Goal: Information Seeking & Learning: Learn about a topic

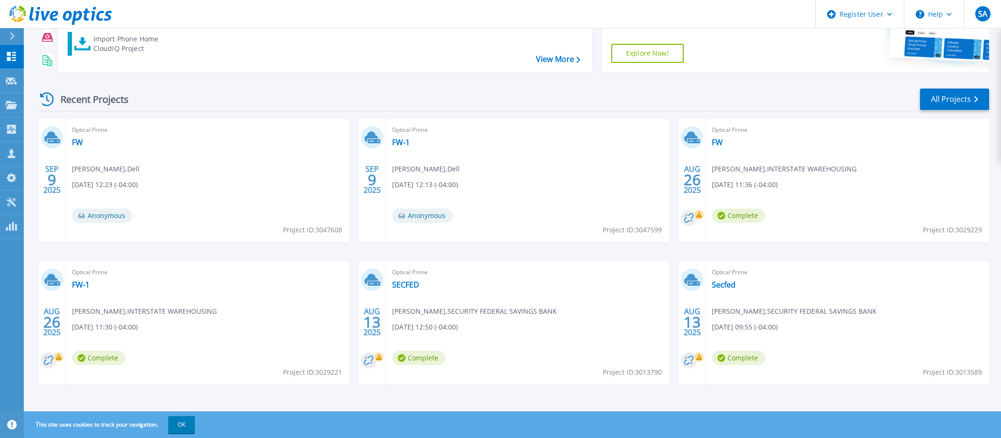
scroll to position [130, 0]
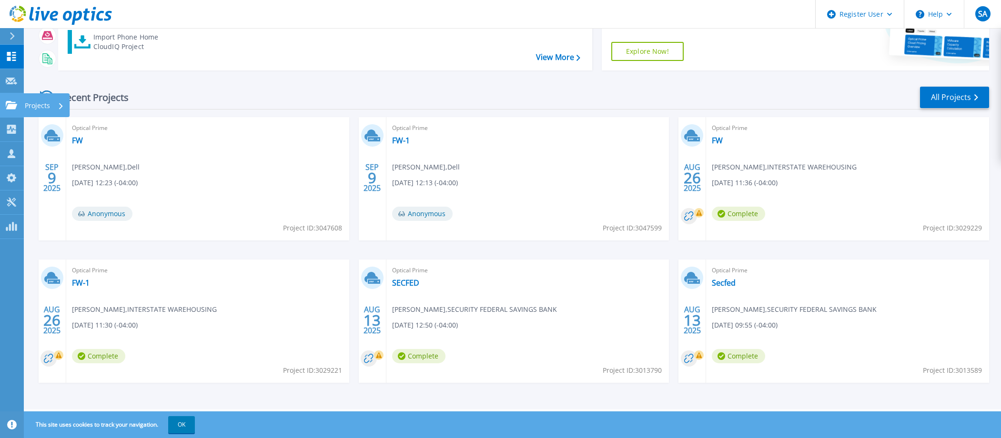
click at [33, 105] on p "Projects" at bounding box center [37, 105] width 25 height 25
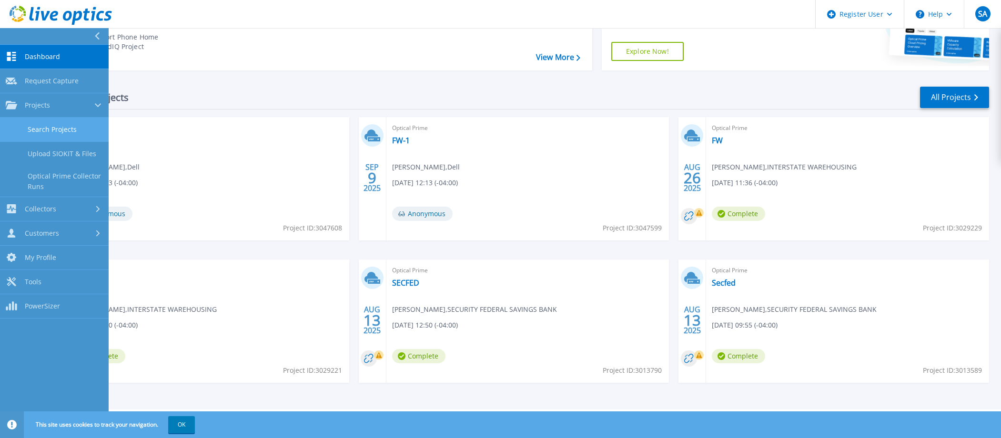
click at [74, 130] on link "Search Projects" at bounding box center [54, 130] width 109 height 24
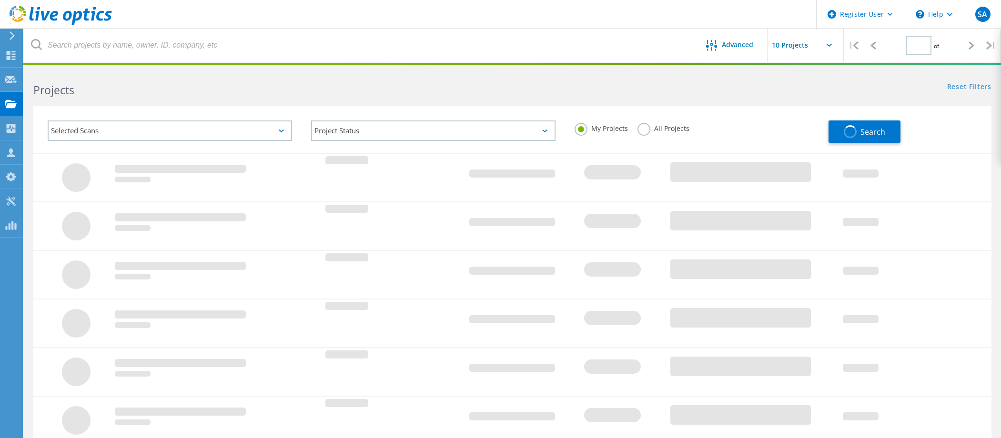
type input "1"
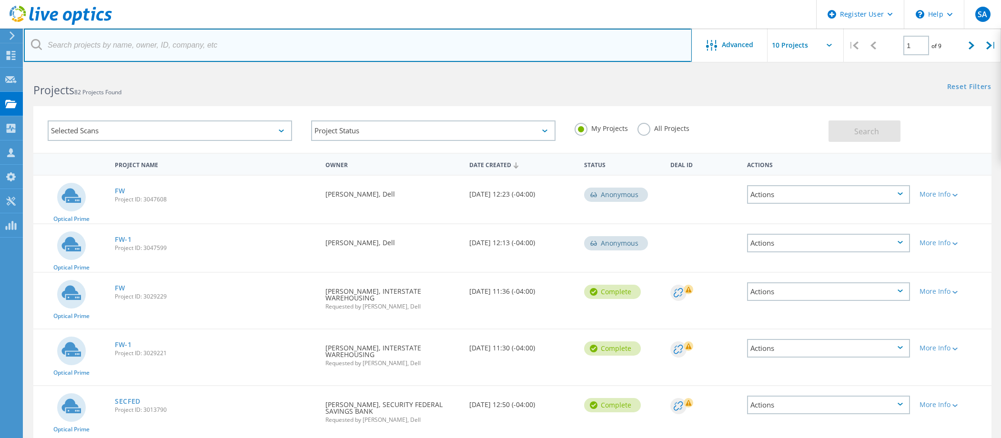
click at [126, 37] on input "text" at bounding box center [358, 45] width 668 height 33
paste input "[EMAIL_ADDRESS][DOMAIN_NAME]"
type input "[EMAIL_ADDRESS][DOMAIN_NAME]"
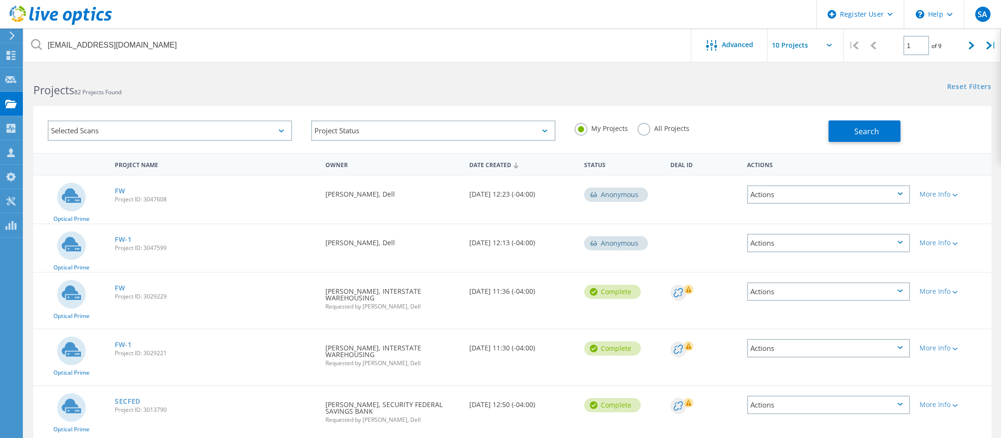
click at [654, 130] on label "All Projects" at bounding box center [664, 127] width 52 height 9
click at [0, 0] on input "All Projects" at bounding box center [0, 0] width 0 height 0
click at [864, 132] on span "Search" at bounding box center [867, 131] width 25 height 10
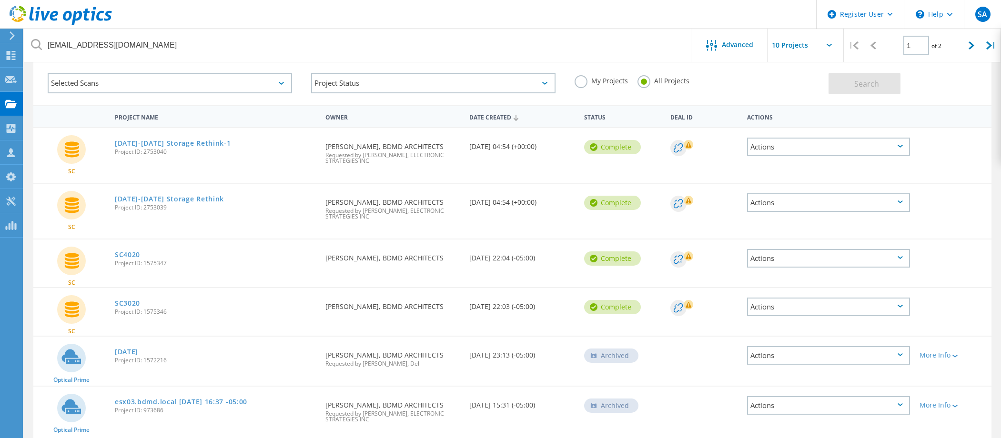
scroll to position [95, 0]
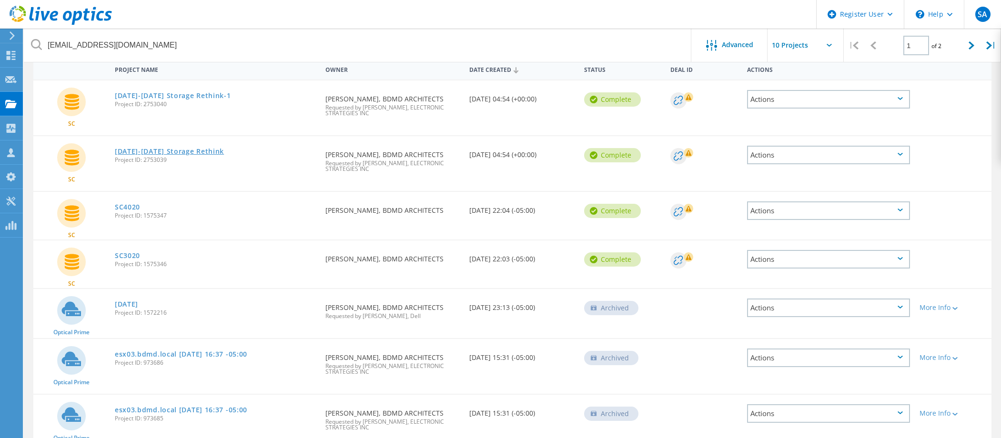
click at [153, 150] on link "[DATE]-[DATE] Storage Rethink" at bounding box center [169, 151] width 109 height 7
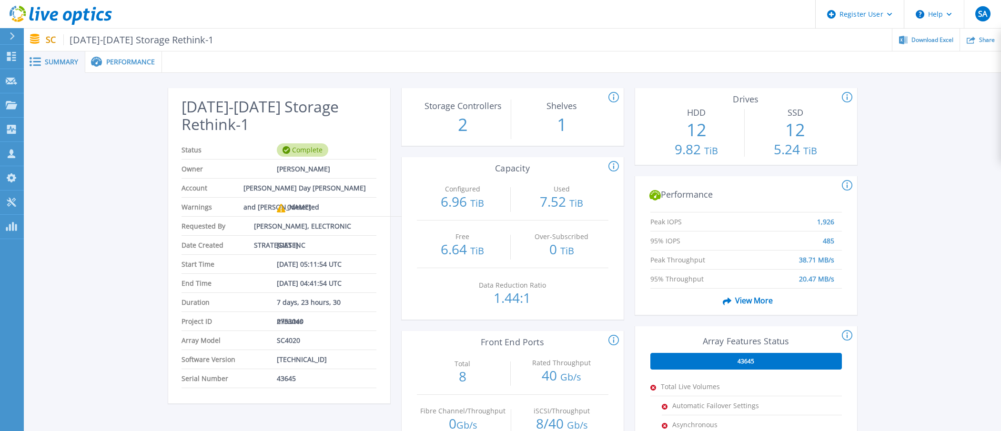
click at [80, 289] on div "2025-2026 Storage Rethink-1 Status Complete Owner Jeremy Stroebel Account Brown…" at bounding box center [512, 357] width 977 height 568
click at [138, 65] on span "Performance" at bounding box center [130, 62] width 49 height 7
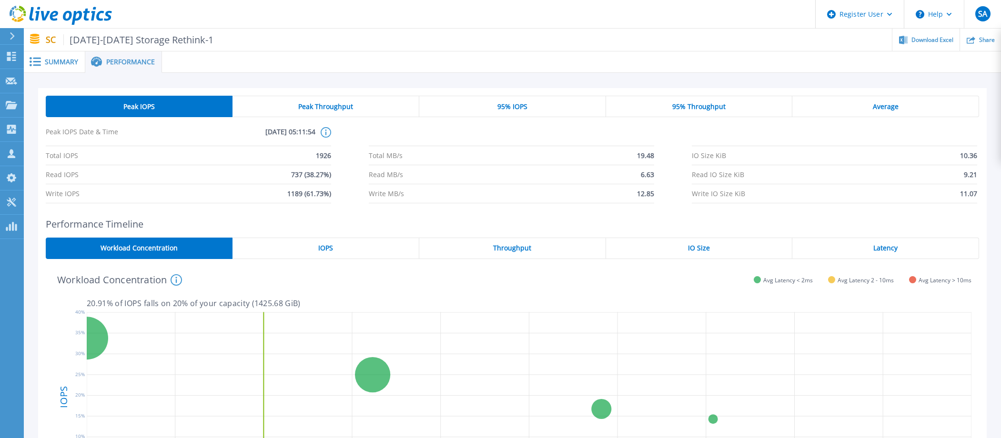
click at [458, 294] on div "20.91 % of IOPS falls on 20 % of your capacity ( 1425.68 GiB )" at bounding box center [529, 300] width 885 height 16
click at [64, 64] on span "Summary" at bounding box center [61, 62] width 33 height 7
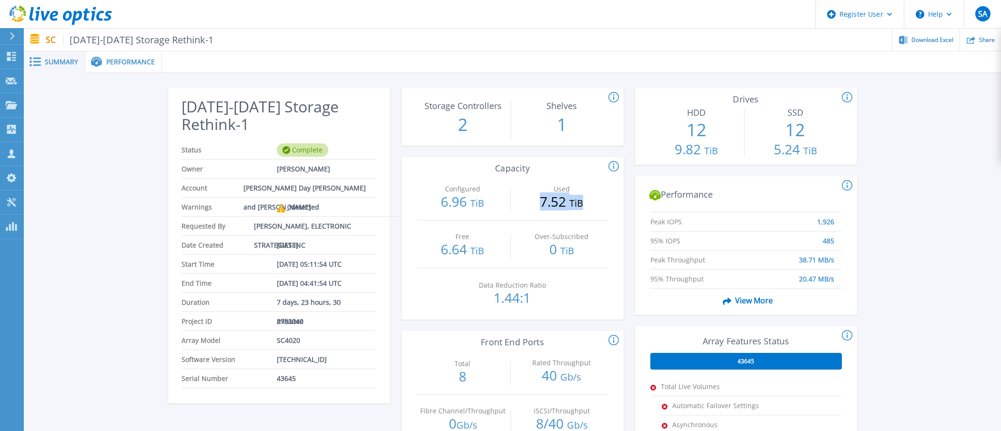
drag, startPoint x: 533, startPoint y: 205, endPoint x: 581, endPoint y: 204, distance: 48.6
click at [581, 204] on p "7.52 TiB" at bounding box center [562, 202] width 92 height 15
click at [583, 204] on span "TiB" at bounding box center [577, 203] width 14 height 13
drag, startPoint x: 541, startPoint y: 208, endPoint x: 580, endPoint y: 210, distance: 39.1
click at [579, 210] on div "Used 7.52 TiB" at bounding box center [562, 196] width 92 height 47
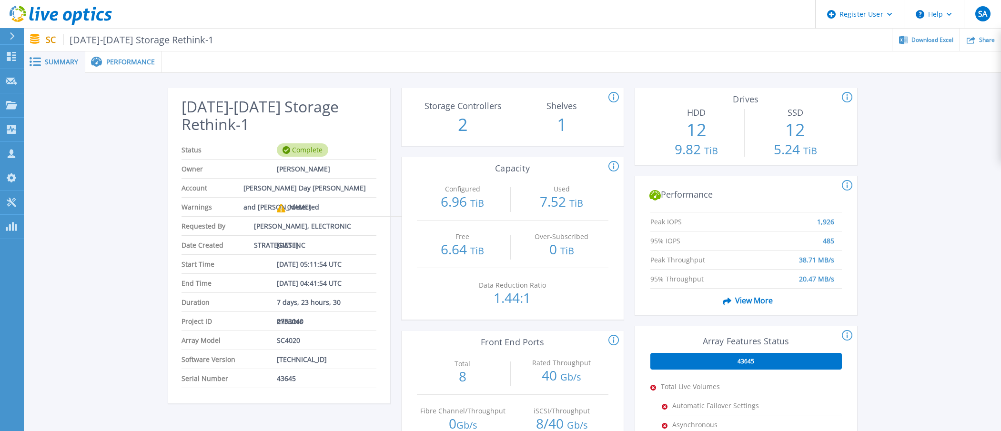
click at [584, 210] on div "Used 7.52 TiB" at bounding box center [562, 196] width 92 height 47
click at [485, 230] on div "Free 6.64 TiB" at bounding box center [463, 244] width 92 height 47
drag, startPoint x: 492, startPoint y: 259, endPoint x: 428, endPoint y: 241, distance: 67.0
click at [428, 241] on div "Free 6.64 TiB" at bounding box center [463, 244] width 92 height 47
click at [419, 307] on div "Data Reduction Ratio 1.44:1" at bounding box center [513, 292] width 192 height 48
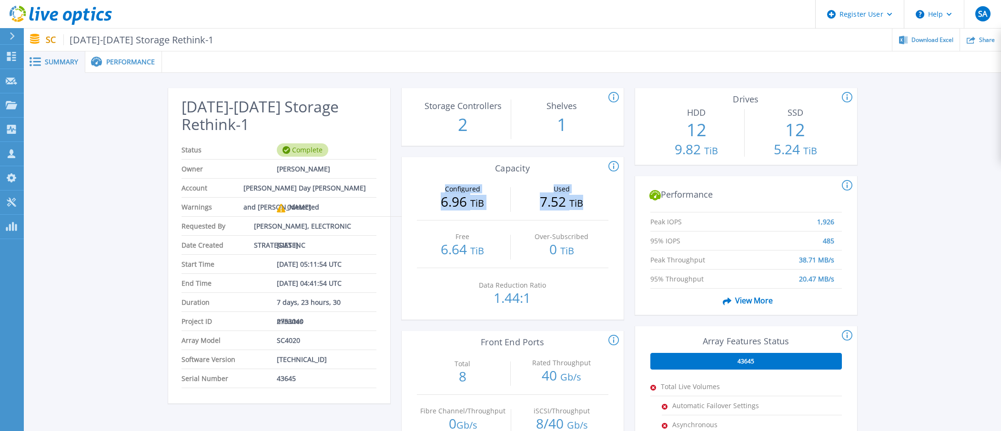
drag, startPoint x: 458, startPoint y: 194, endPoint x: 585, endPoint y: 217, distance: 129.3
click at [585, 217] on div "Configured 6.96 TiB Used 7.52 TiB" at bounding box center [513, 197] width 192 height 48
click at [582, 218] on div "Used 7.52 TiB" at bounding box center [562, 196] width 92 height 47
drag, startPoint x: 508, startPoint y: 257, endPoint x: 490, endPoint y: 206, distance: 54.0
click at [462, 219] on div "Configured 6.96 TiB Used 7.52 TiB Free 6.64 TiB Over-Subscribed 0 TiB Data Redu…" at bounding box center [513, 246] width 222 height 147
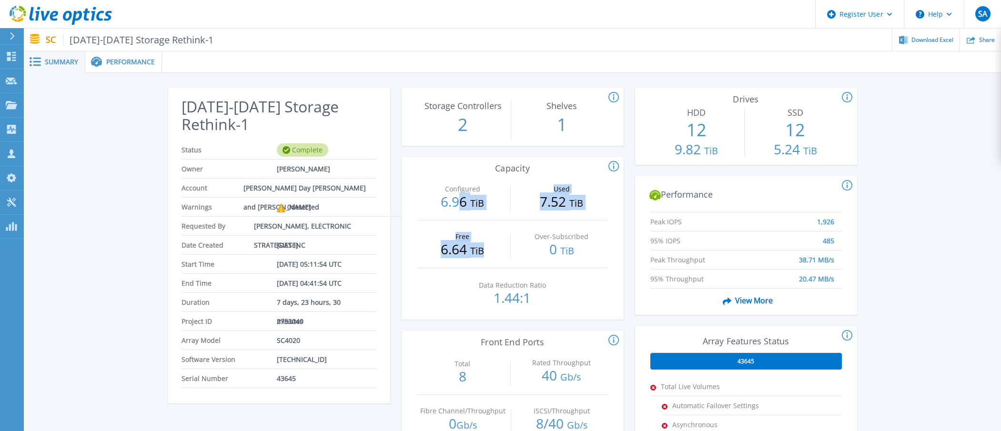
click at [546, 195] on p "7.52 TiB" at bounding box center [562, 202] width 92 height 15
click at [557, 215] on div "Used 7.52 TiB" at bounding box center [562, 196] width 92 height 47
drag, startPoint x: 814, startPoint y: 223, endPoint x: 843, endPoint y: 222, distance: 29.6
click at [843, 222] on div "Peak IOPS 1,926 95% IOPS 485 Peak Throughput 38.71 MB/s 95% Throughput 20.47 MB…" at bounding box center [746, 261] width 222 height 107
click at [621, 292] on div "Configured 6.96 TiB Used 7.52 TiB Free 6.64 TiB Over-Subscribed 0 TiB Data Redu…" at bounding box center [513, 246] width 222 height 147
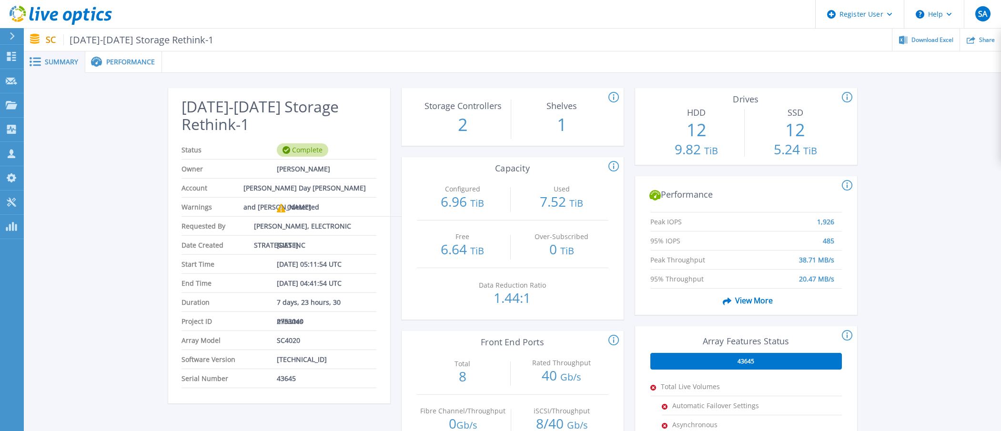
click at [477, 307] on div "Data Reduction Ratio 1.44:1" at bounding box center [513, 292] width 92 height 48
click at [499, 265] on div "Free 6.64 TiB" at bounding box center [463, 244] width 92 height 47
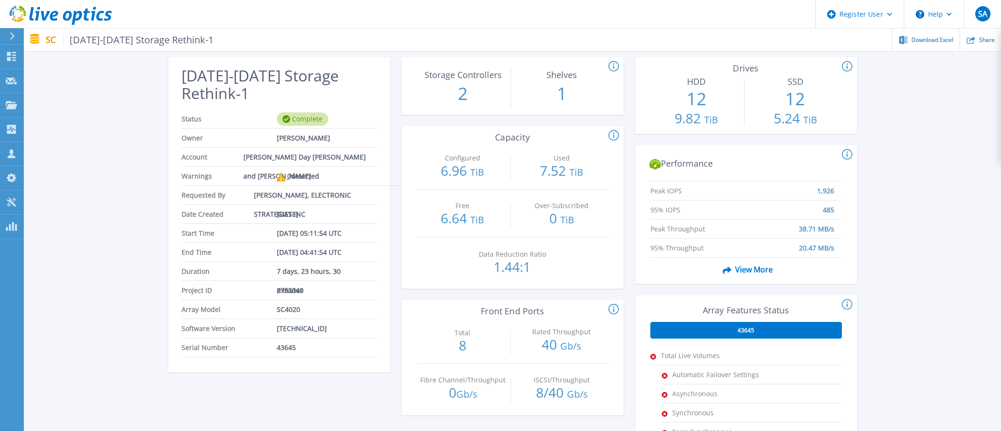
scroll to position [48, 0]
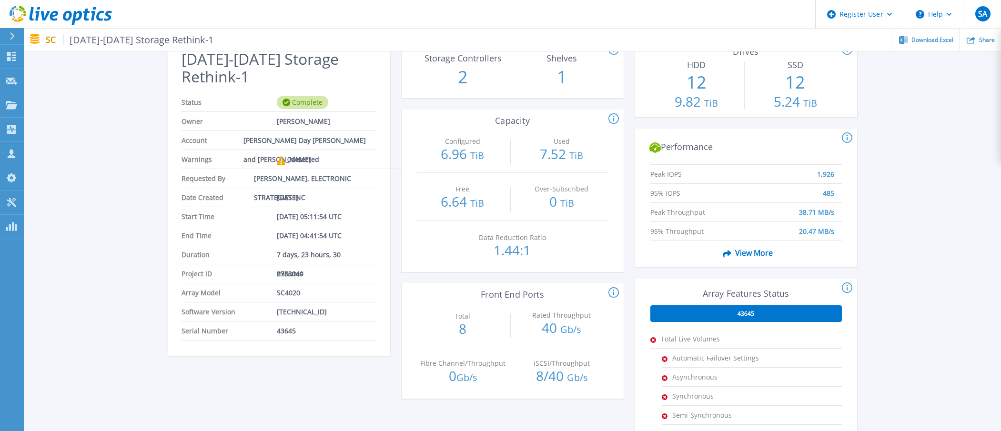
click at [527, 249] on p "1.44:1" at bounding box center [513, 250] width 92 height 13
click at [409, 399] on div "This section shows the # of storage controllers and the # of shelves in the arr…" at bounding box center [513, 313] width 222 height 545
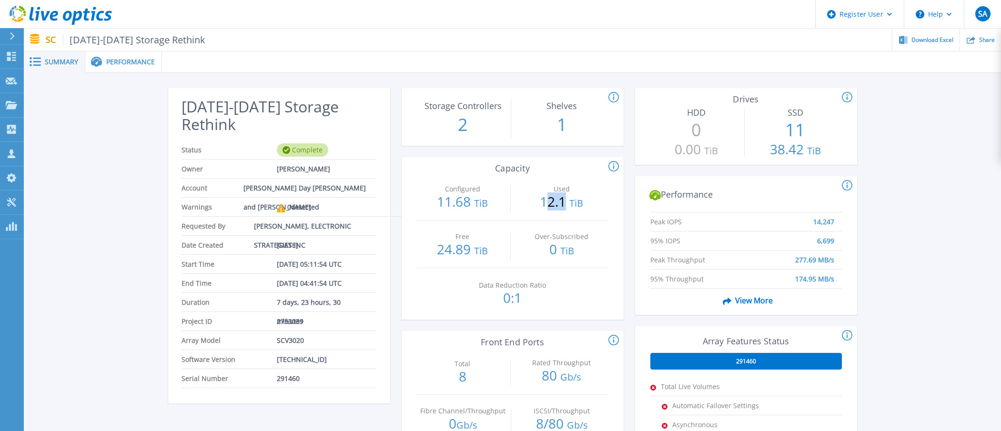
drag, startPoint x: 548, startPoint y: 202, endPoint x: 574, endPoint y: 205, distance: 26.4
click at [572, 204] on p "12.1 TiB" at bounding box center [562, 202] width 92 height 15
click at [579, 206] on span "TiB" at bounding box center [577, 203] width 14 height 13
drag, startPoint x: 586, startPoint y: 206, endPoint x: 538, endPoint y: 206, distance: 48.1
click at [538, 206] on p "12.1 TiB" at bounding box center [562, 202] width 92 height 15
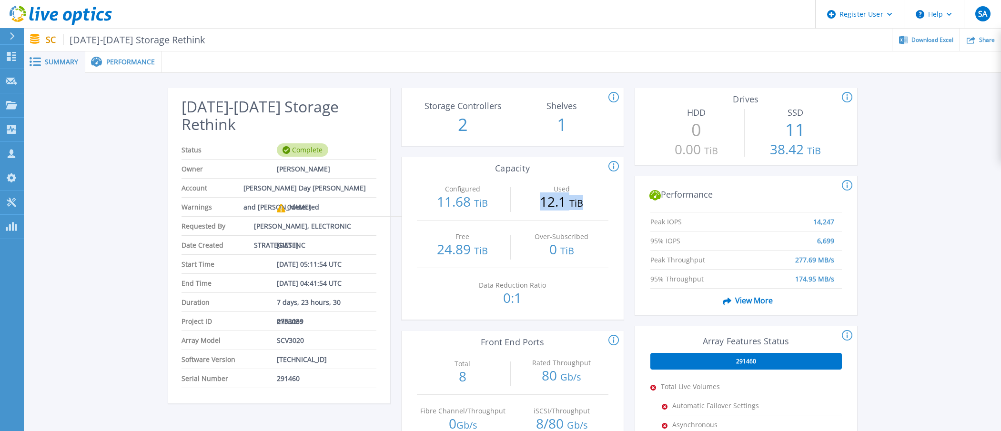
click at [537, 206] on p "12.1 TiB" at bounding box center [562, 202] width 92 height 15
click at [412, 304] on div "Configured 11.68 TiB Used 12.1 TiB Free 24.89 TiB Over-Subscribed 0 TiB Data Re…" at bounding box center [513, 246] width 222 height 147
drag, startPoint x: 434, startPoint y: 252, endPoint x: 487, endPoint y: 256, distance: 53.0
click at [487, 256] on p "24.89 TiB" at bounding box center [463, 250] width 92 height 15
click at [487, 256] on span "TiB" at bounding box center [481, 250] width 14 height 13
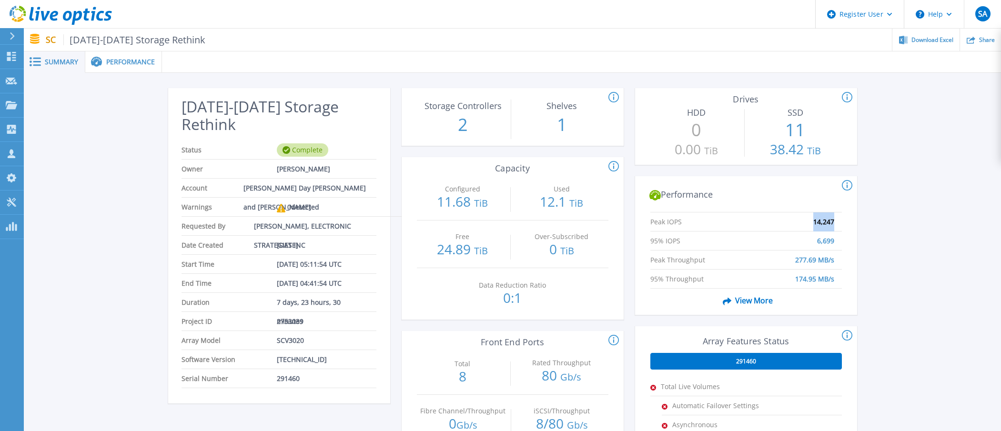
drag, startPoint x: 806, startPoint y: 219, endPoint x: 834, endPoint y: 220, distance: 27.2
click at [833, 220] on li "Peak IOPS 14,247" at bounding box center [747, 222] width 192 height 19
click at [851, 223] on div "Peak IOPS 14,247 95% IOPS 6,699 Peak Throughput 277.69 MB/s 95% Throughput 174.…" at bounding box center [746, 261] width 222 height 107
click at [383, 342] on div "2025-2026 Storage Rethink Status Complete Owner Jeremy Stroebel Account Brownin…" at bounding box center [279, 249] width 222 height 310
click at [925, 318] on div "2025-2026 Storage Rethink Status Complete Owner Jeremy Stroebel Account Brownin…" at bounding box center [512, 357] width 977 height 568
